Goal: Communication & Community: Connect with others

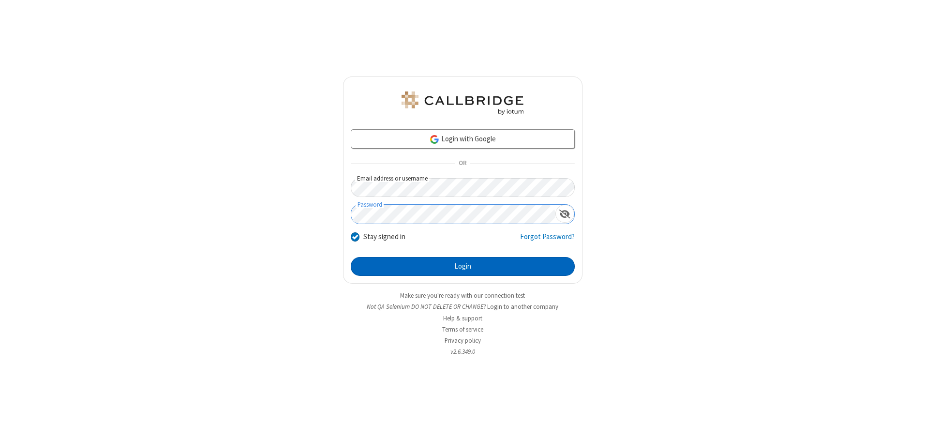
click at [462, 266] on button "Login" at bounding box center [463, 266] width 224 height 19
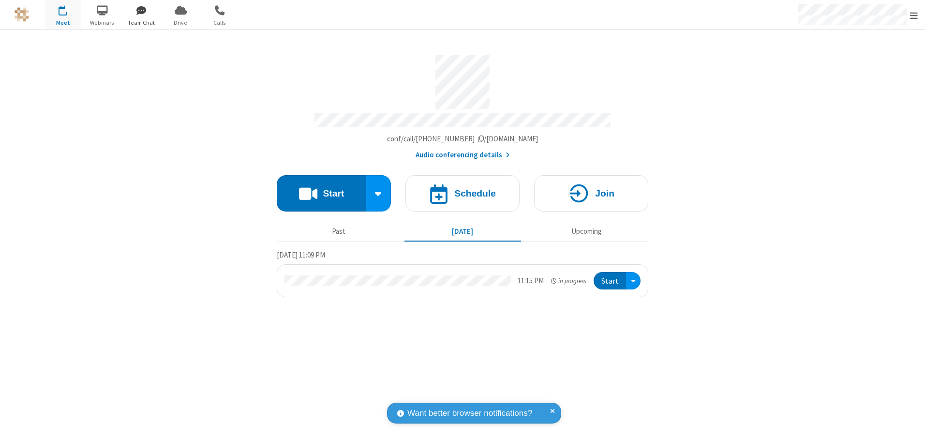
click at [141, 10] on span "button" at bounding box center [141, 10] width 36 height 16
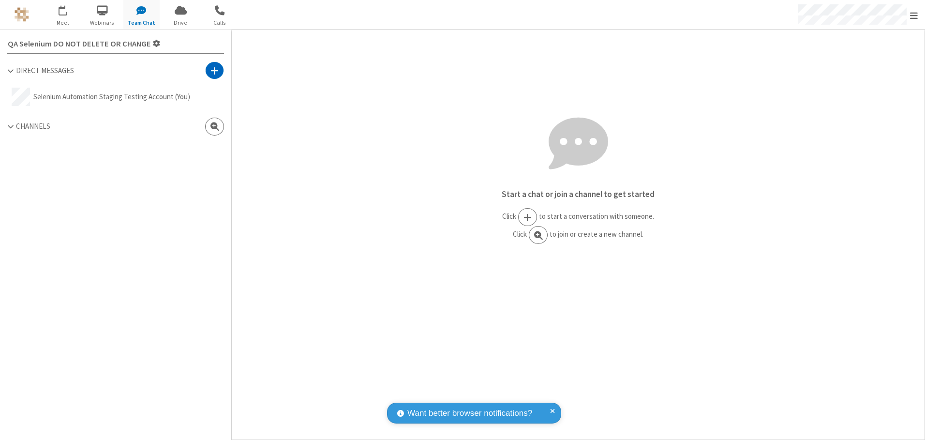
click at [214, 70] on span at bounding box center [214, 71] width 8 height 10
